Goal: Task Accomplishment & Management: Complete application form

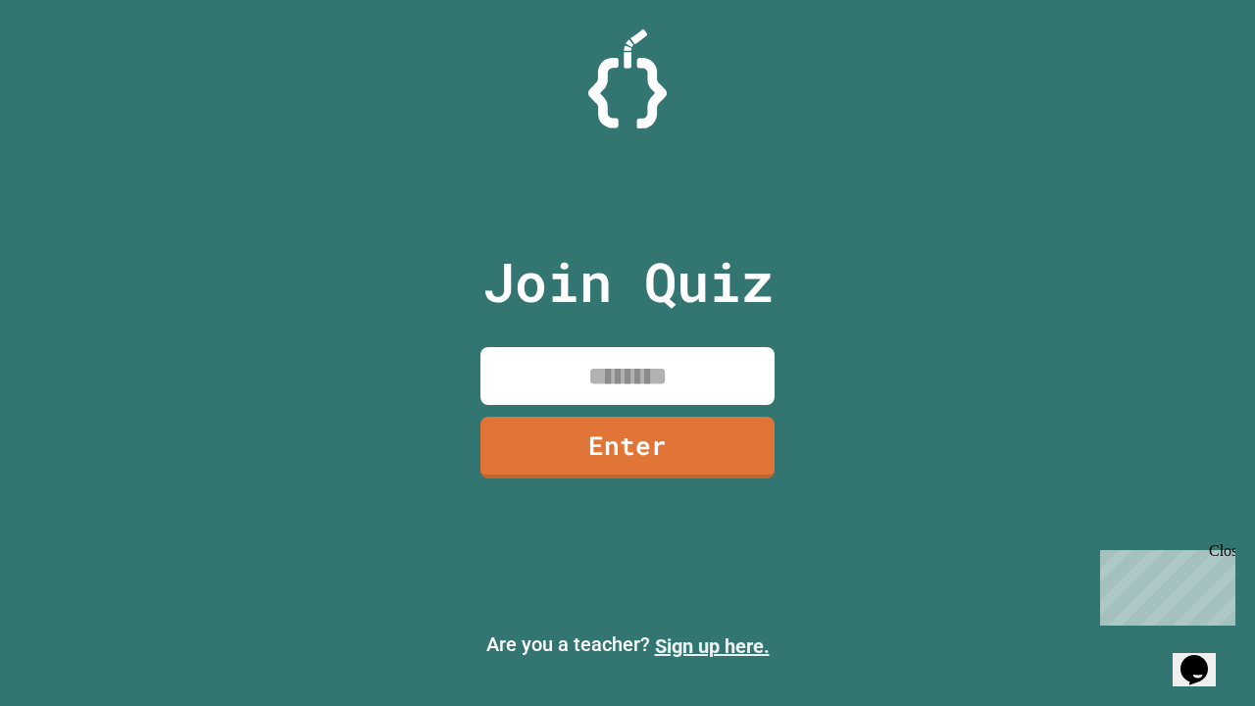
click at [712, 646] on link "Sign up here." at bounding box center [712, 646] width 115 height 24
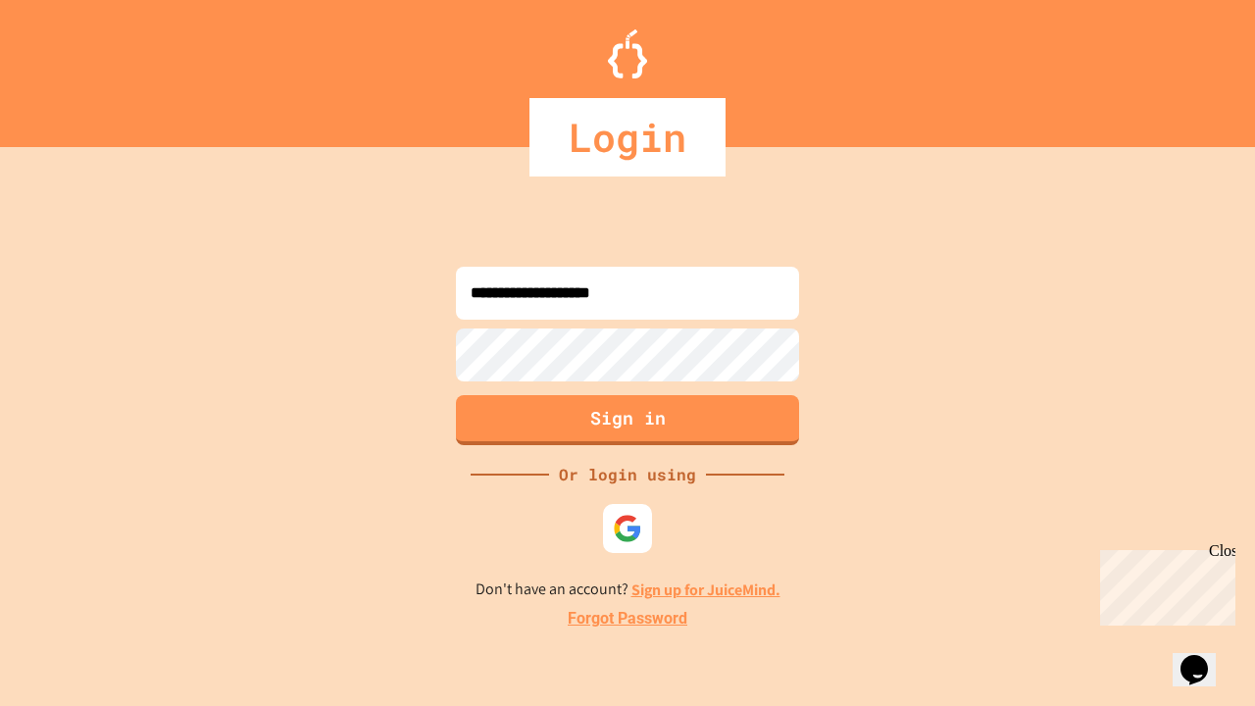
type input "**********"
